Goal: Information Seeking & Learning: Learn about a topic

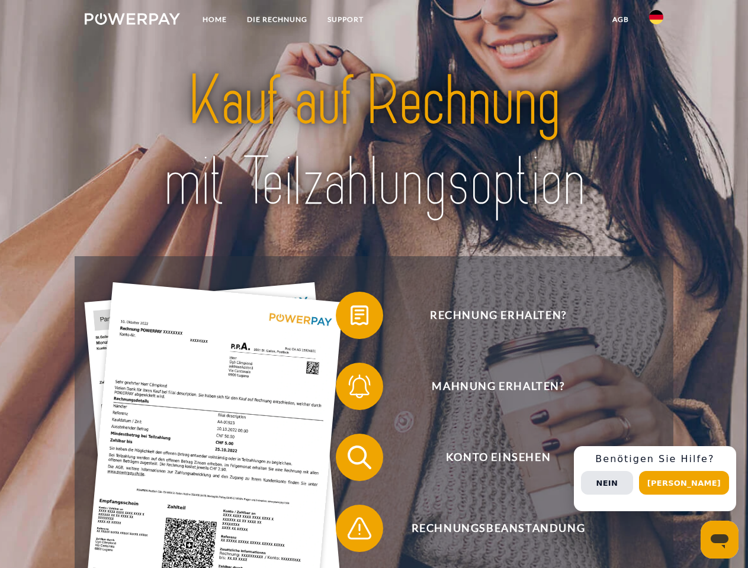
click at [132, 21] on img at bounding box center [132, 19] width 95 height 12
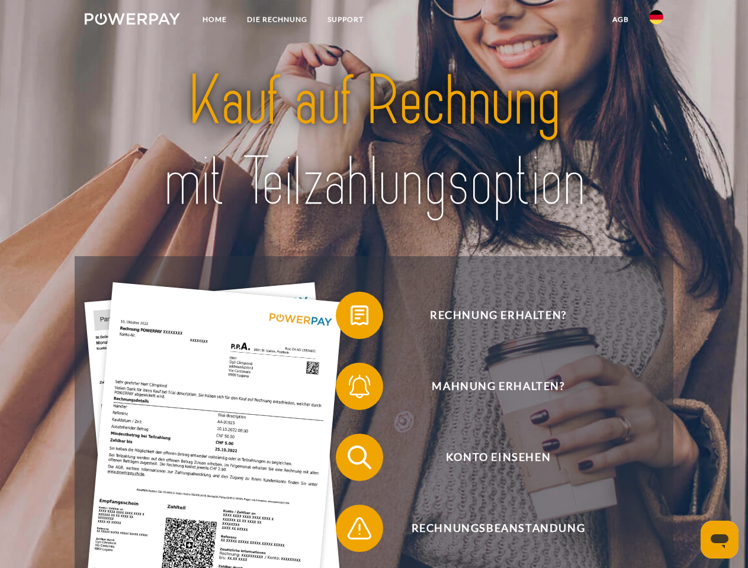
click at [656, 21] on img at bounding box center [656, 17] width 14 height 14
click at [620, 20] on link "agb" at bounding box center [620, 19] width 37 height 21
click at [351, 318] on span at bounding box center [341, 315] width 59 height 59
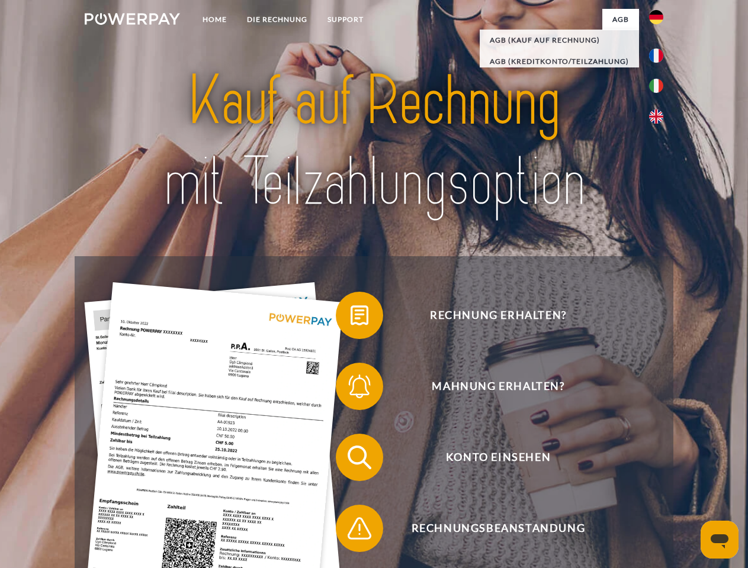
click at [351, 389] on span at bounding box center [341, 386] width 59 height 59
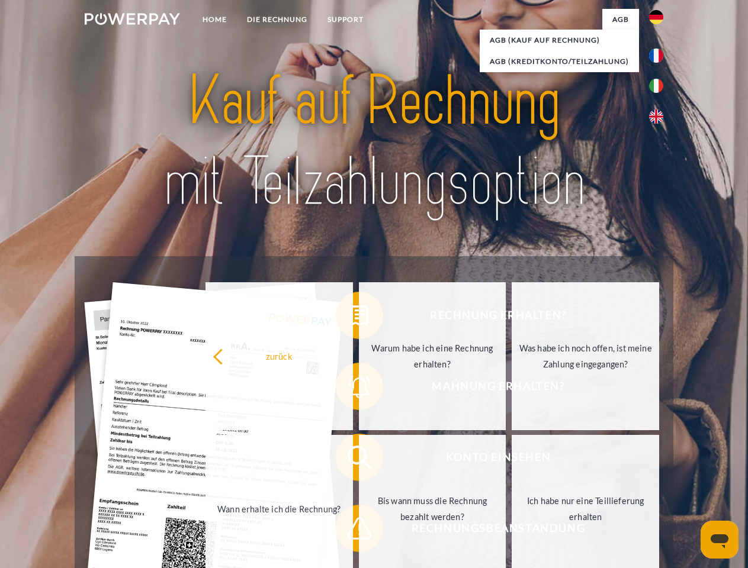
click at [359, 460] on link "Bis wann muss die Rechnung bezahlt werden?" at bounding box center [432, 509] width 147 height 148
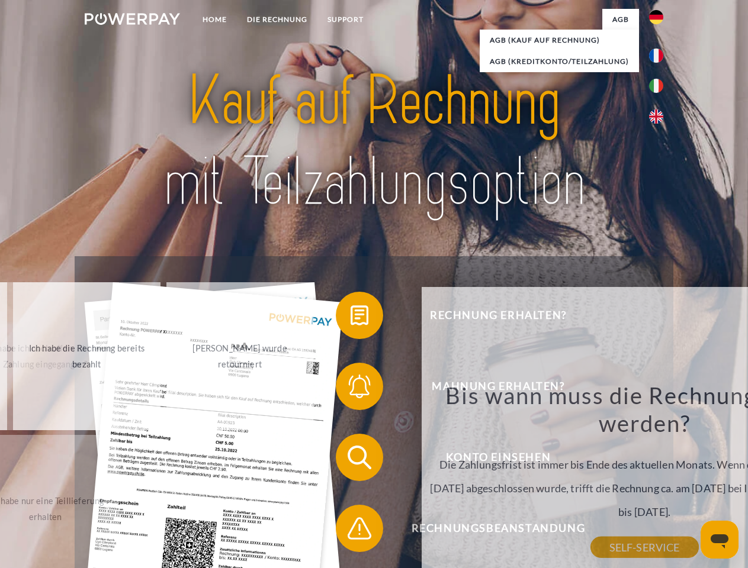
click at [351, 531] on span at bounding box center [341, 528] width 59 height 59
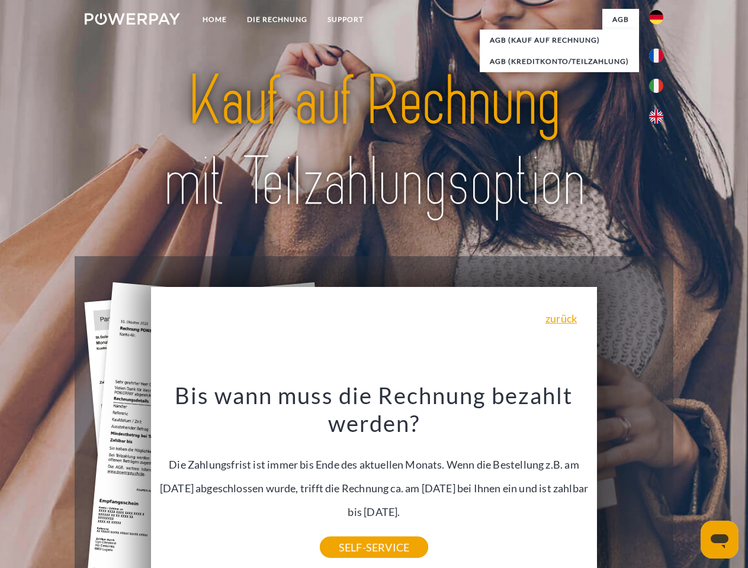
click at [659, 479] on div "Rechnung erhalten? Mahnung erhalten? Konto einsehen" at bounding box center [374, 493] width 598 height 474
click at [630, 481] on span "Konto einsehen" at bounding box center [498, 457] width 290 height 47
click at [688, 483] on header "Home DIE RECHNUNG SUPPORT" at bounding box center [374, 409] width 748 height 818
